Goal: Information Seeking & Learning: Learn about a topic

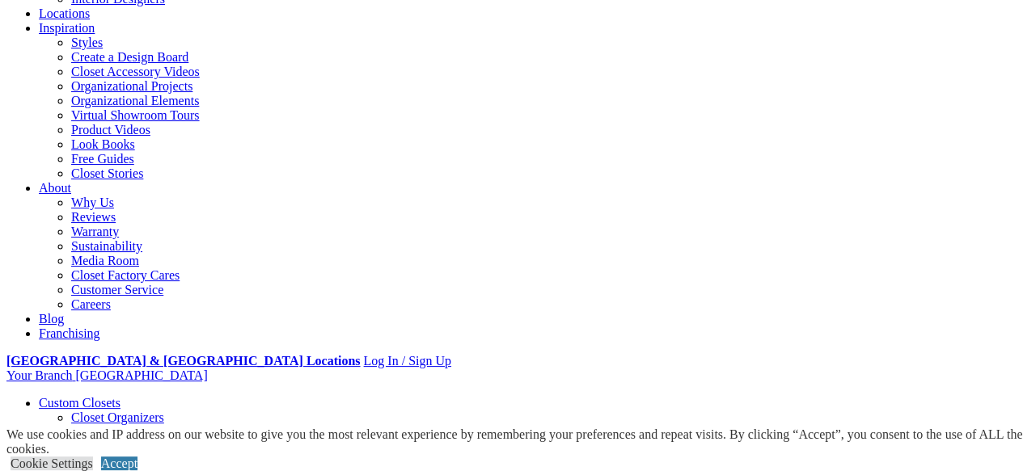
scroll to position [269, 0]
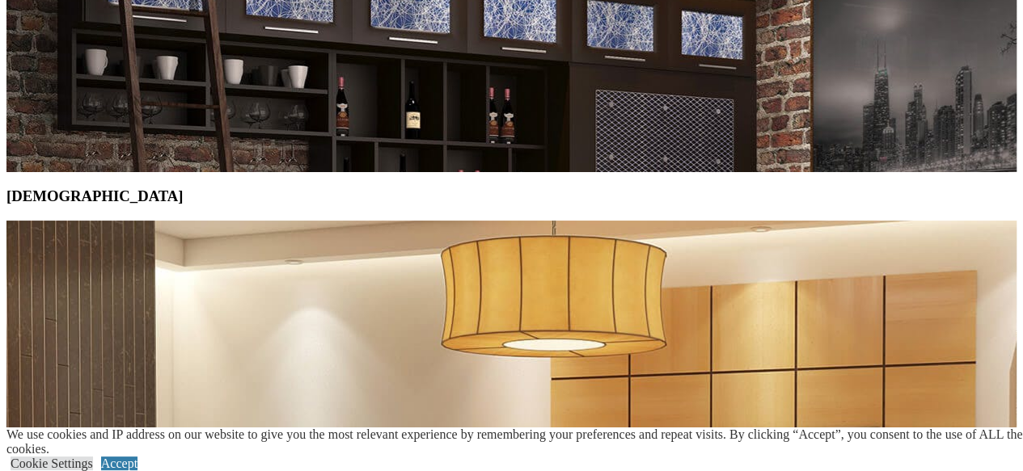
scroll to position [7402, 0]
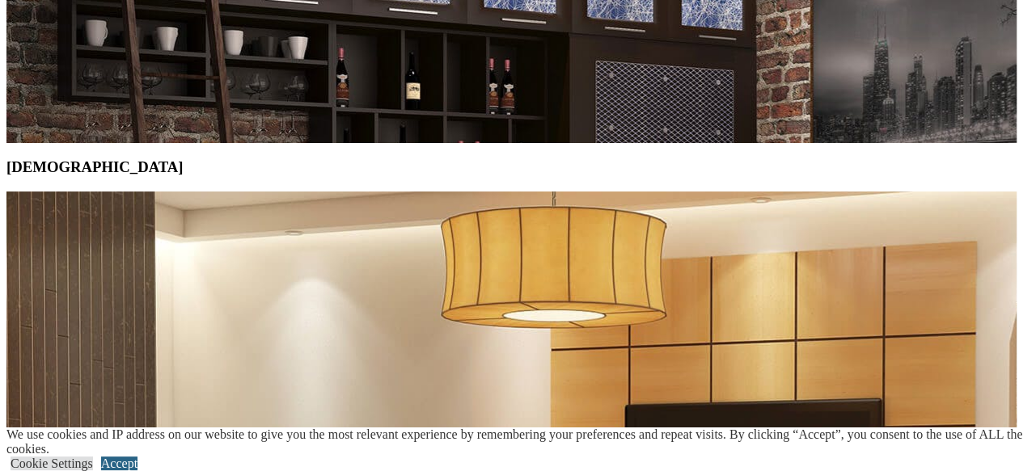
click at [137, 457] on link "Accept" at bounding box center [119, 464] width 36 height 14
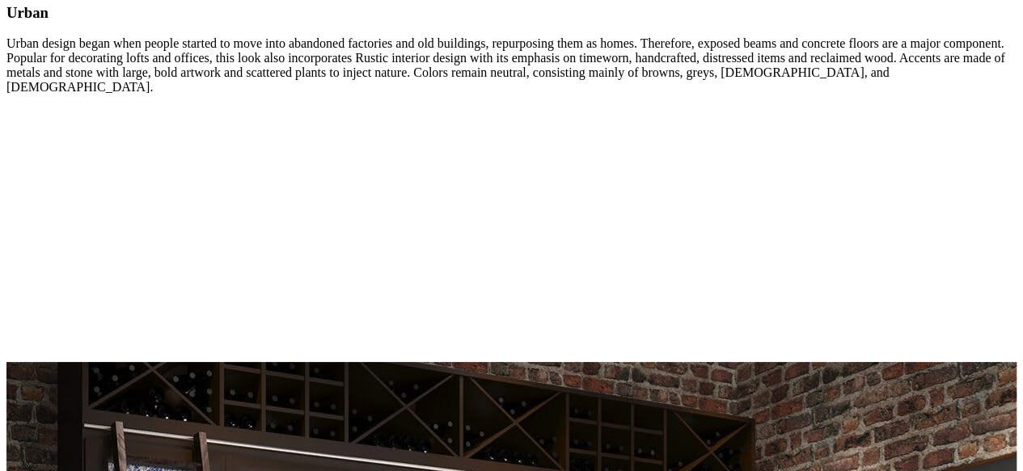
scroll to position [6412, 0]
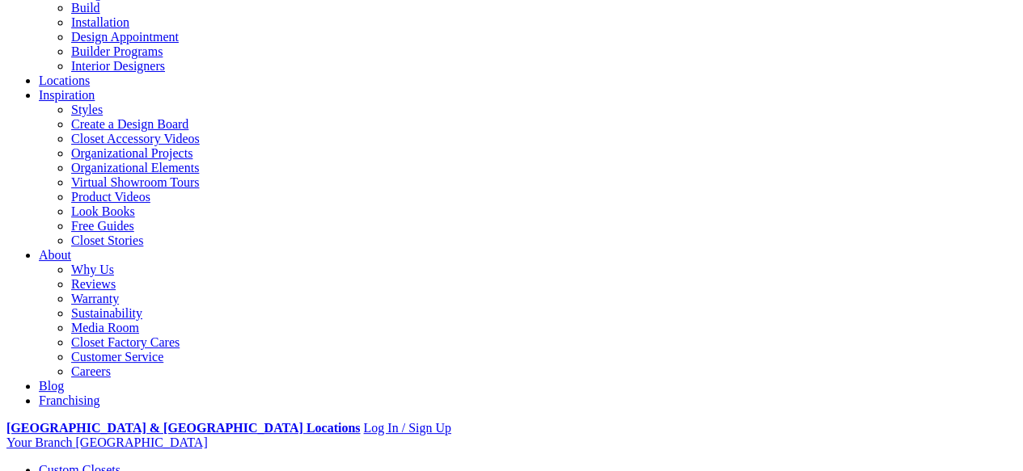
scroll to position [210, 0]
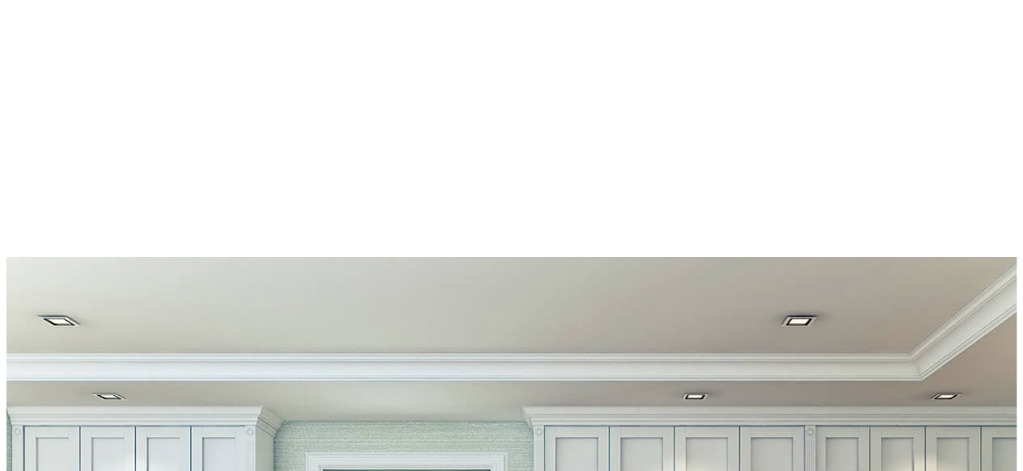
scroll to position [8054, 0]
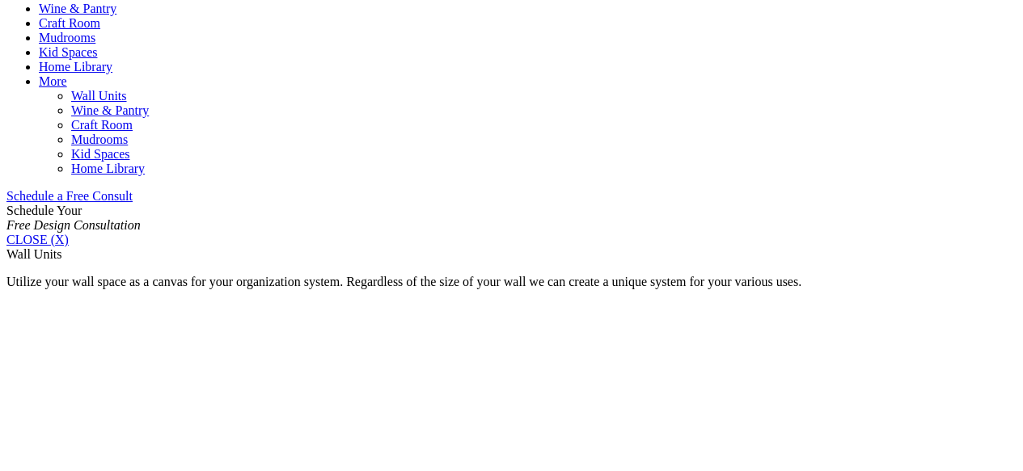
scroll to position [929, 0]
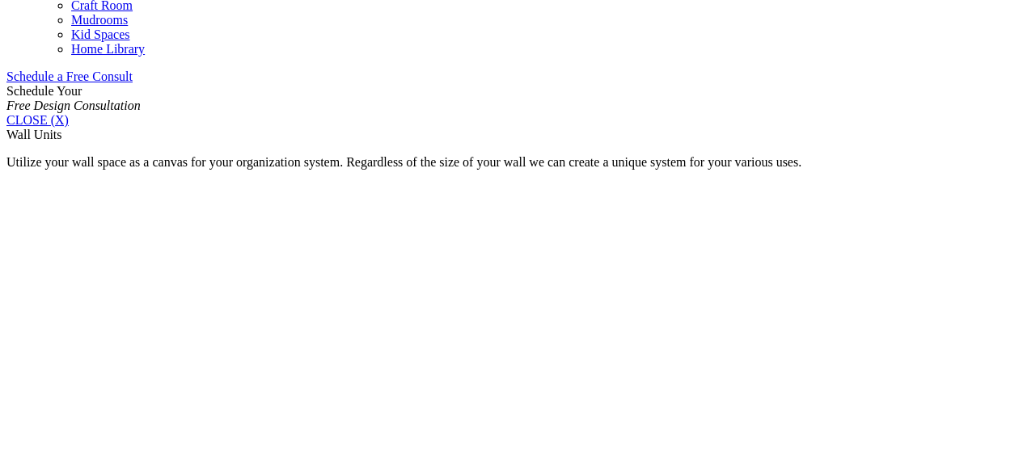
scroll to position [986, 0]
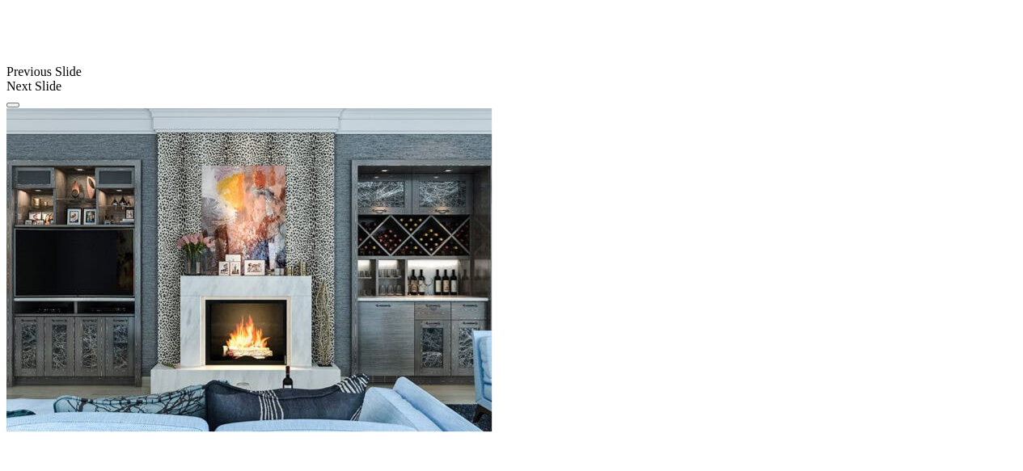
scroll to position [1496, 0]
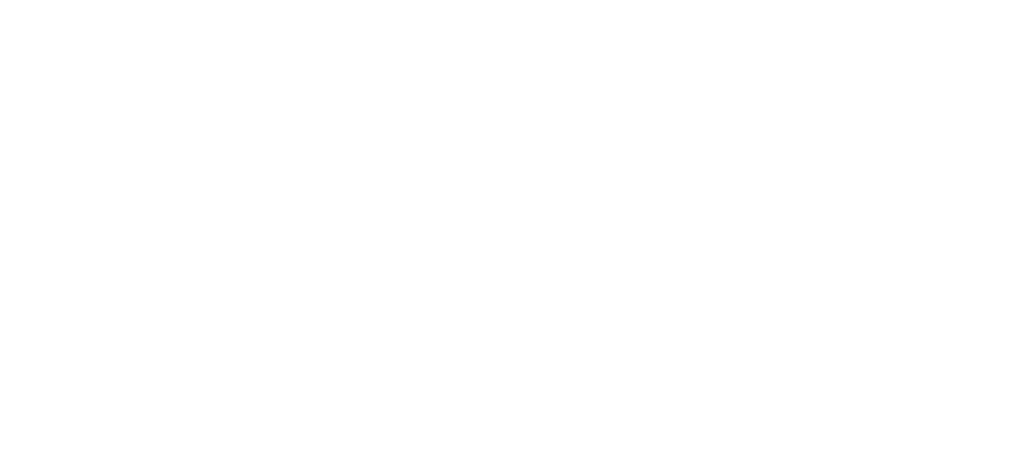
scroll to position [3207, 0]
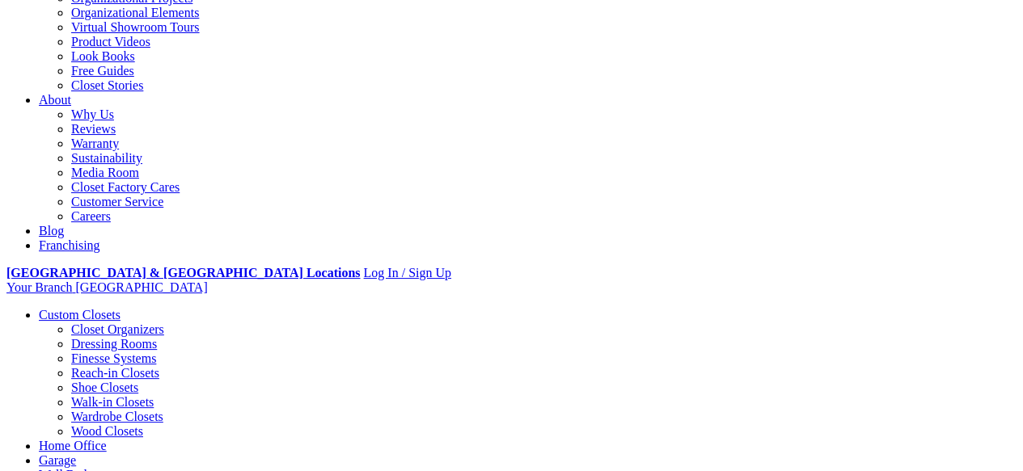
scroll to position [374, 0]
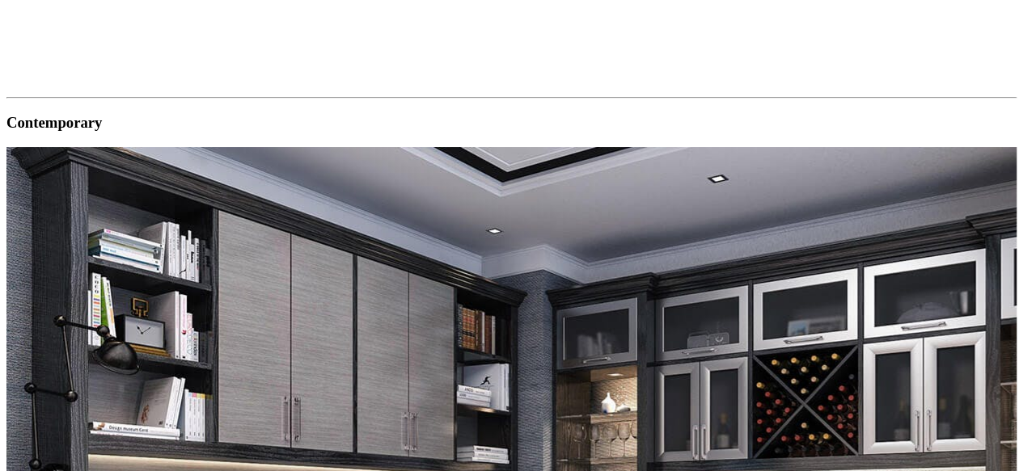
scroll to position [1888, 0]
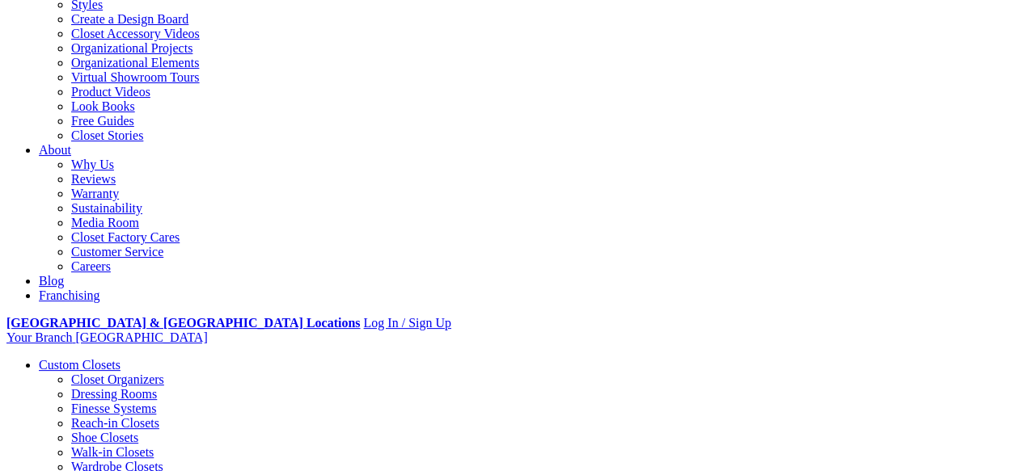
scroll to position [309, 0]
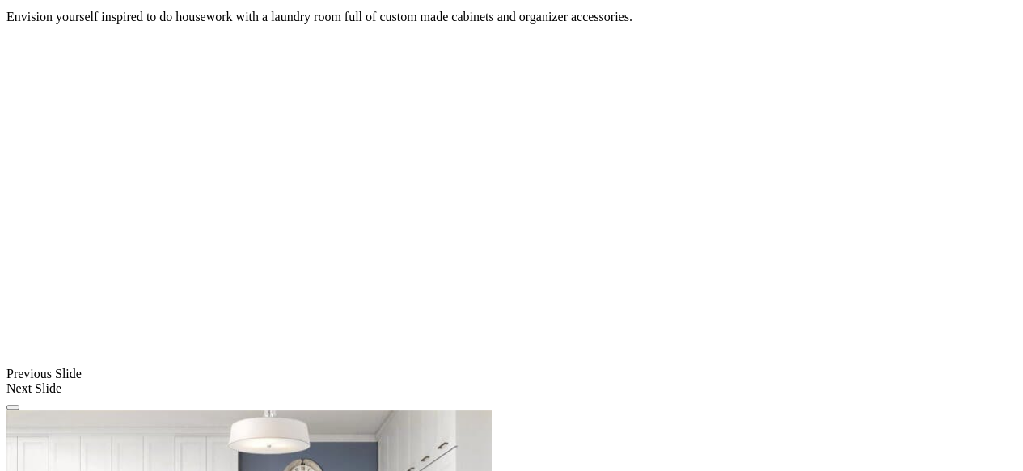
scroll to position [1164, 0]
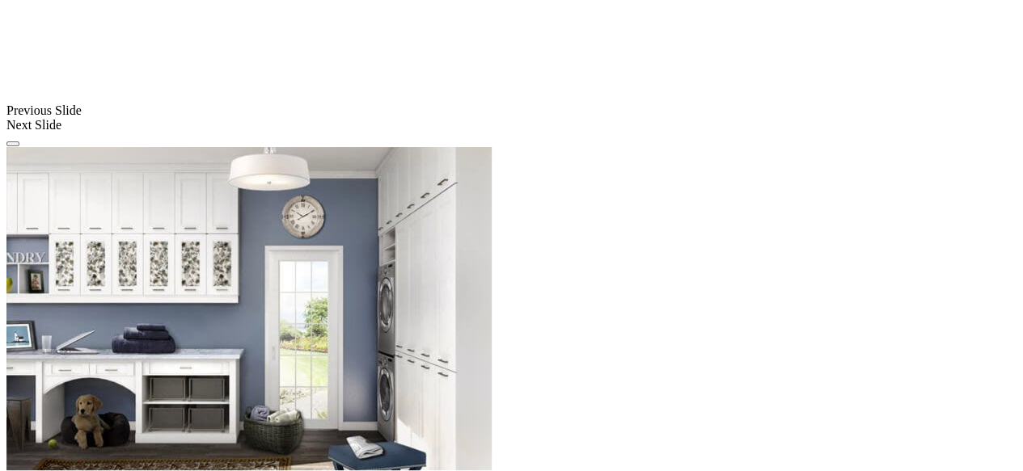
scroll to position [1455, 0]
